Goal: Task Accomplishment & Management: Manage account settings

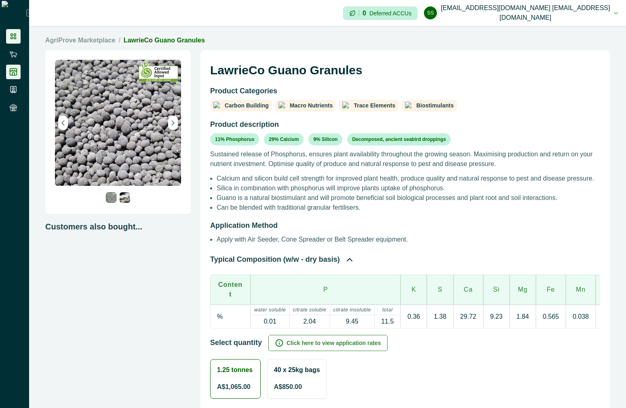
click at [14, 41] on li at bounding box center [13, 36] width 15 height 15
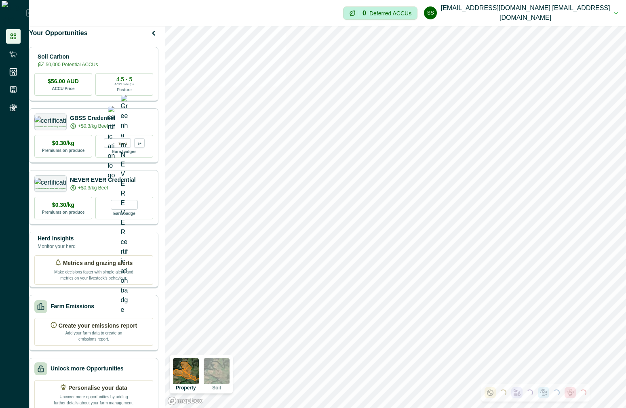
click at [113, 241] on div "Herd Insights Monitor your herd" at bounding box center [93, 242] width 119 height 16
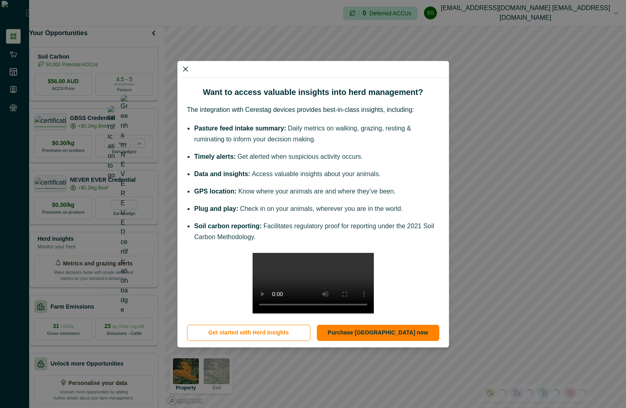
click at [147, 233] on div "Want to access valuable insights into herd management? The integration with Cer…" at bounding box center [313, 204] width 626 height 408
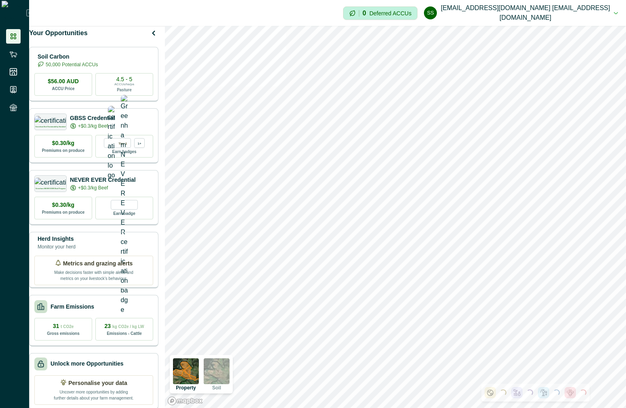
click at [147, 20] on button "ss [EMAIL_ADDRESS][DOMAIN_NAME] [EMAIL_ADDRESS][DOMAIN_NAME]" at bounding box center [521, 13] width 194 height 26
click at [147, 42] on button "Sign out" at bounding box center [540, 39] width 90 height 13
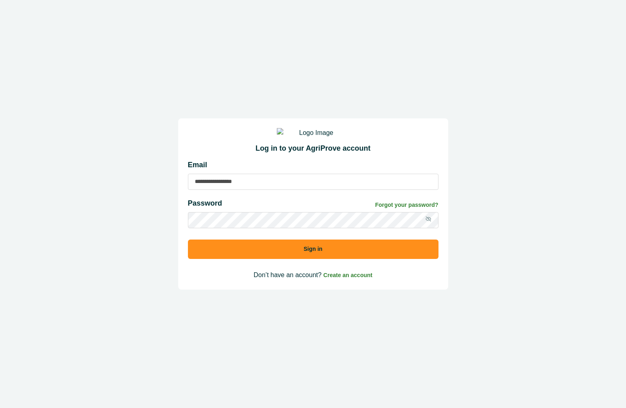
click at [147, 187] on input at bounding box center [313, 182] width 251 height 16
click at [147, 190] on input at bounding box center [313, 182] width 251 height 16
type input "**********"
click at [147, 240] on button "Sign in" at bounding box center [313, 249] width 251 height 19
